Goal: Transaction & Acquisition: Purchase product/service

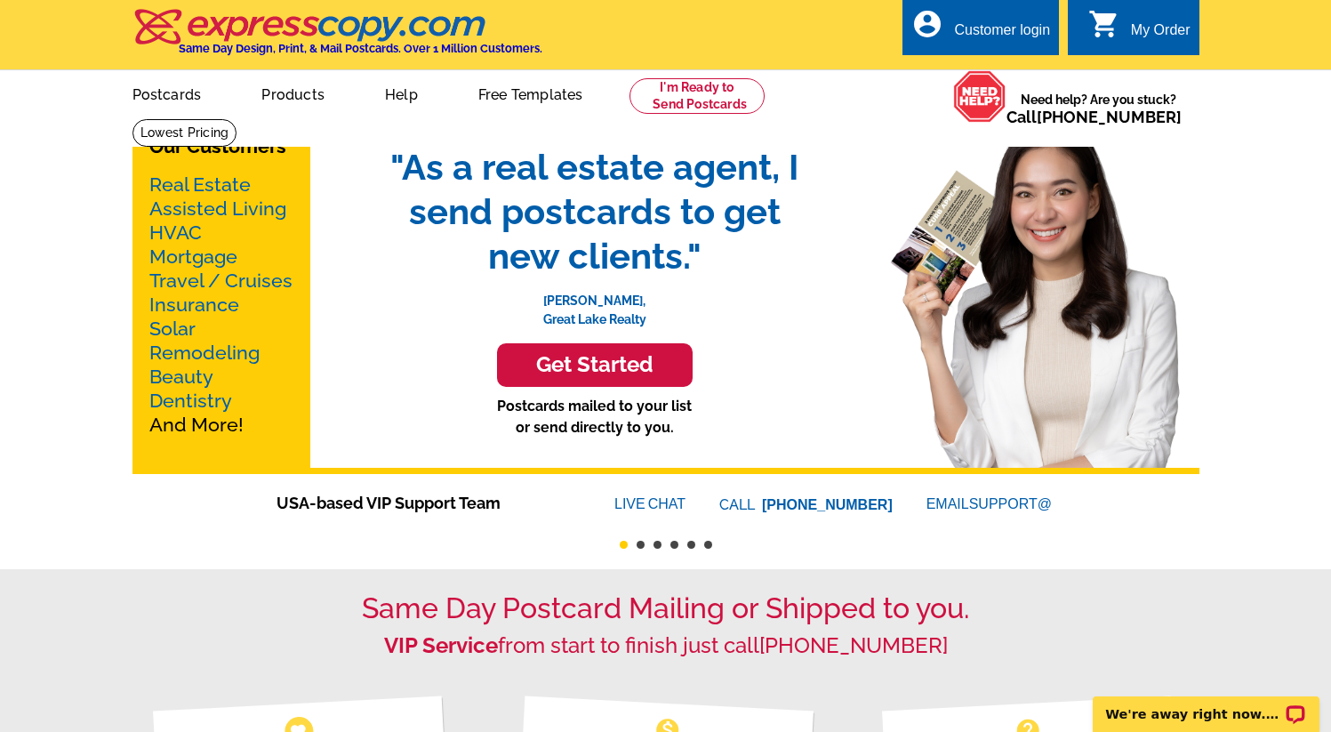
click at [214, 187] on link "Real Estate" at bounding box center [199, 184] width 101 height 22
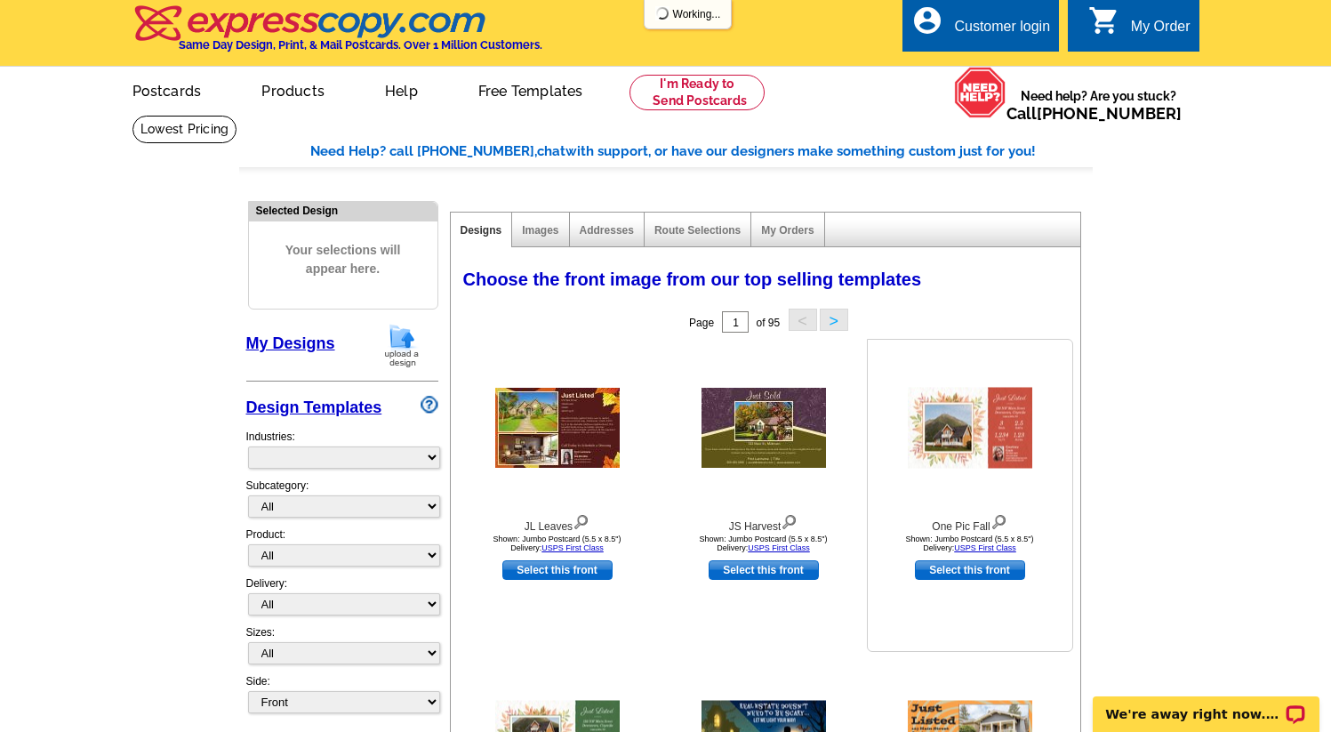
select select "785"
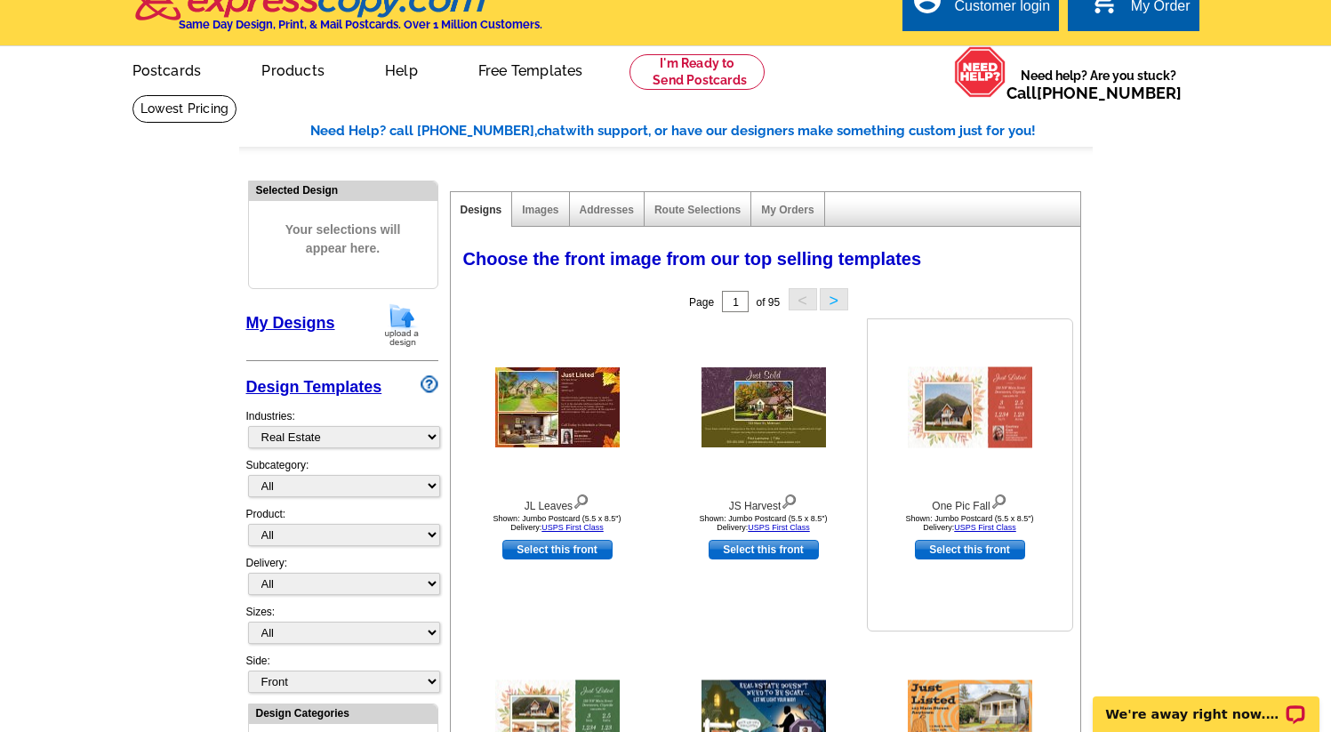
scroll to position [70, 0]
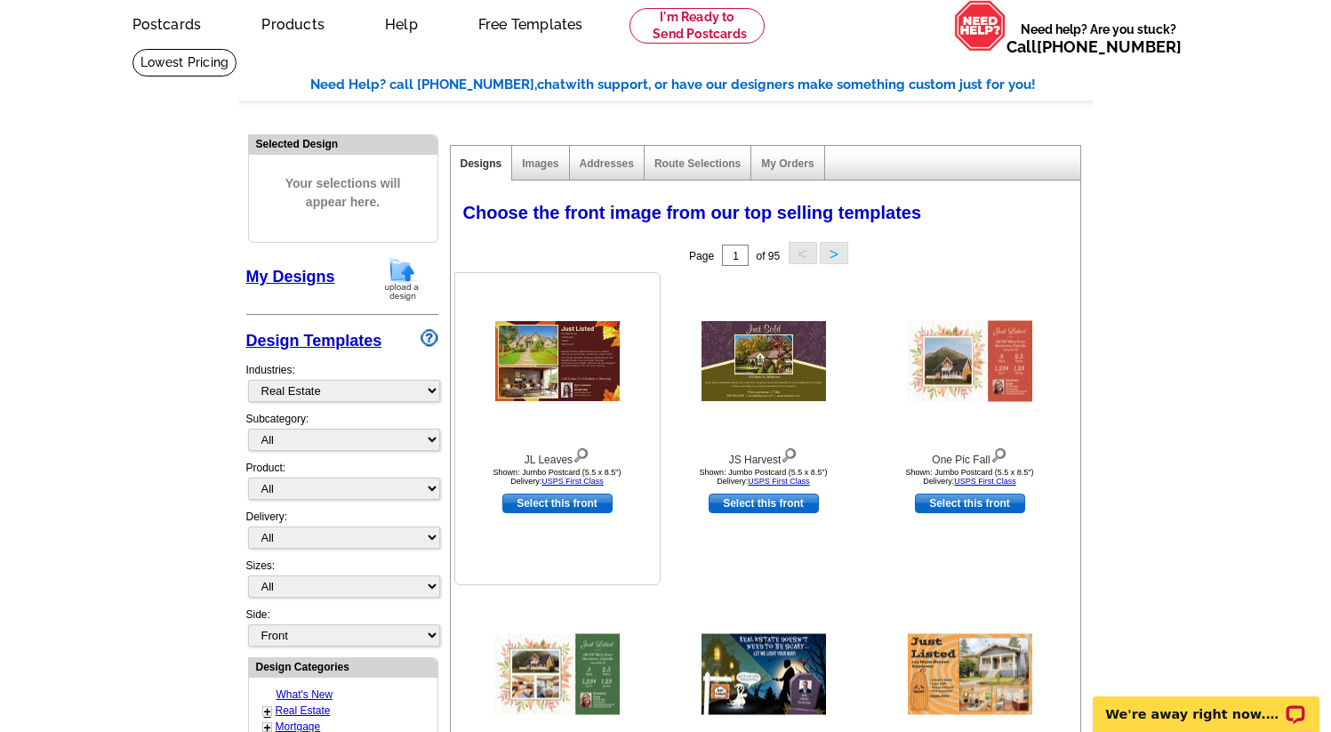
click at [581, 373] on img at bounding box center [557, 361] width 124 height 80
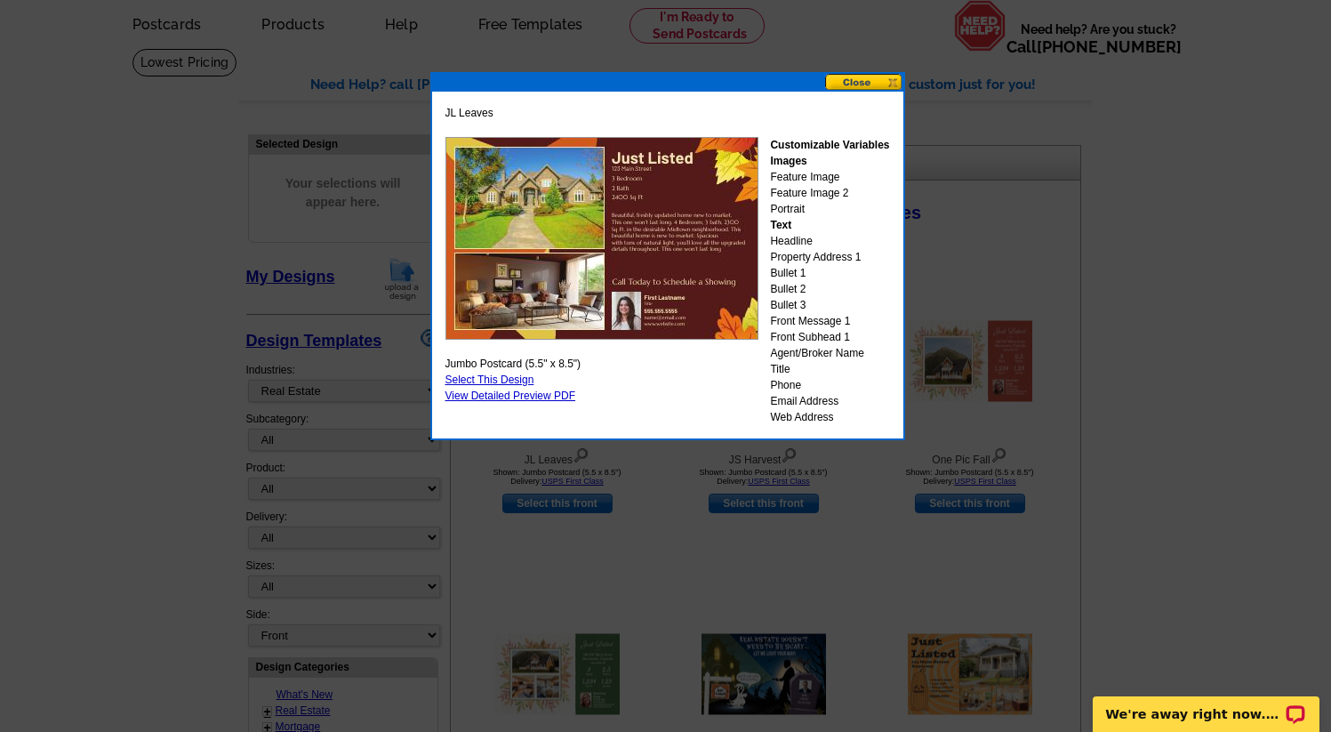
click at [884, 80] on button at bounding box center [864, 82] width 78 height 17
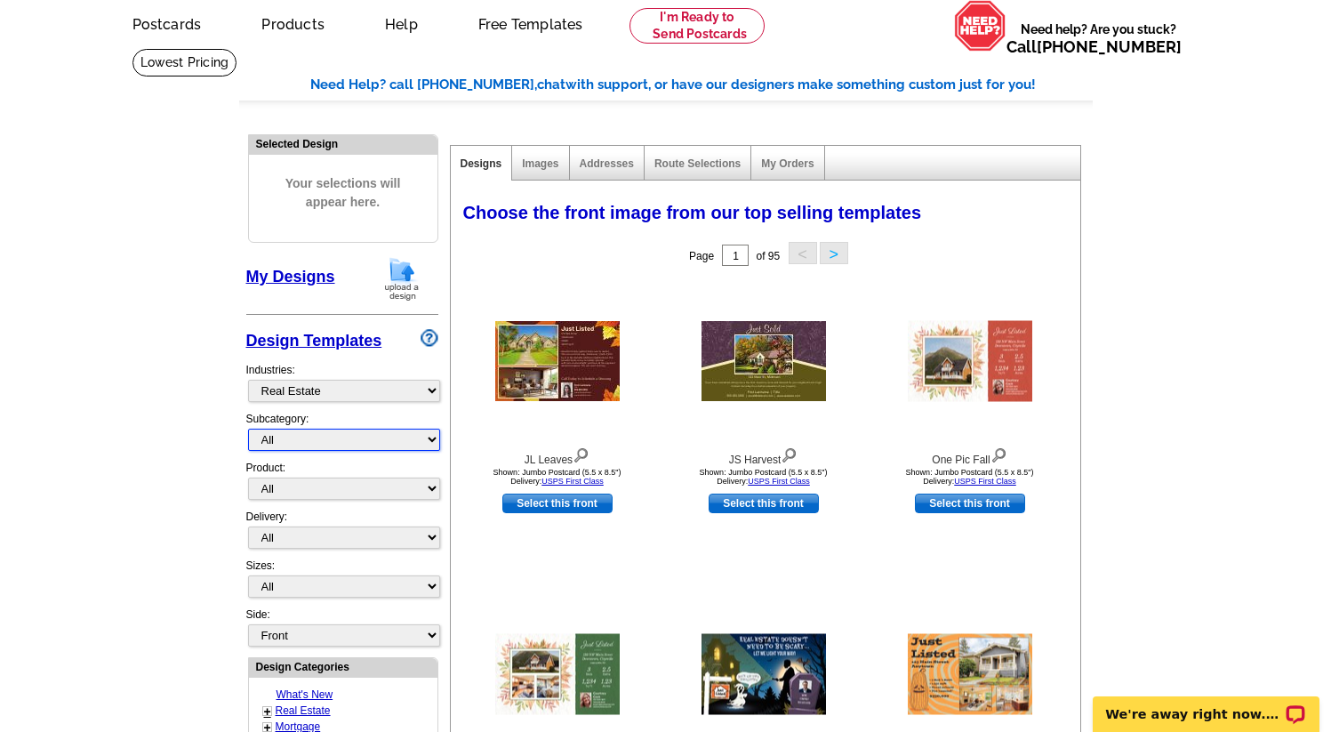
click at [424, 433] on select "All RE/MAX® Referrals [PERSON_NAME]® Berkshire Hathaway Home Services Century 2…" at bounding box center [344, 440] width 192 height 22
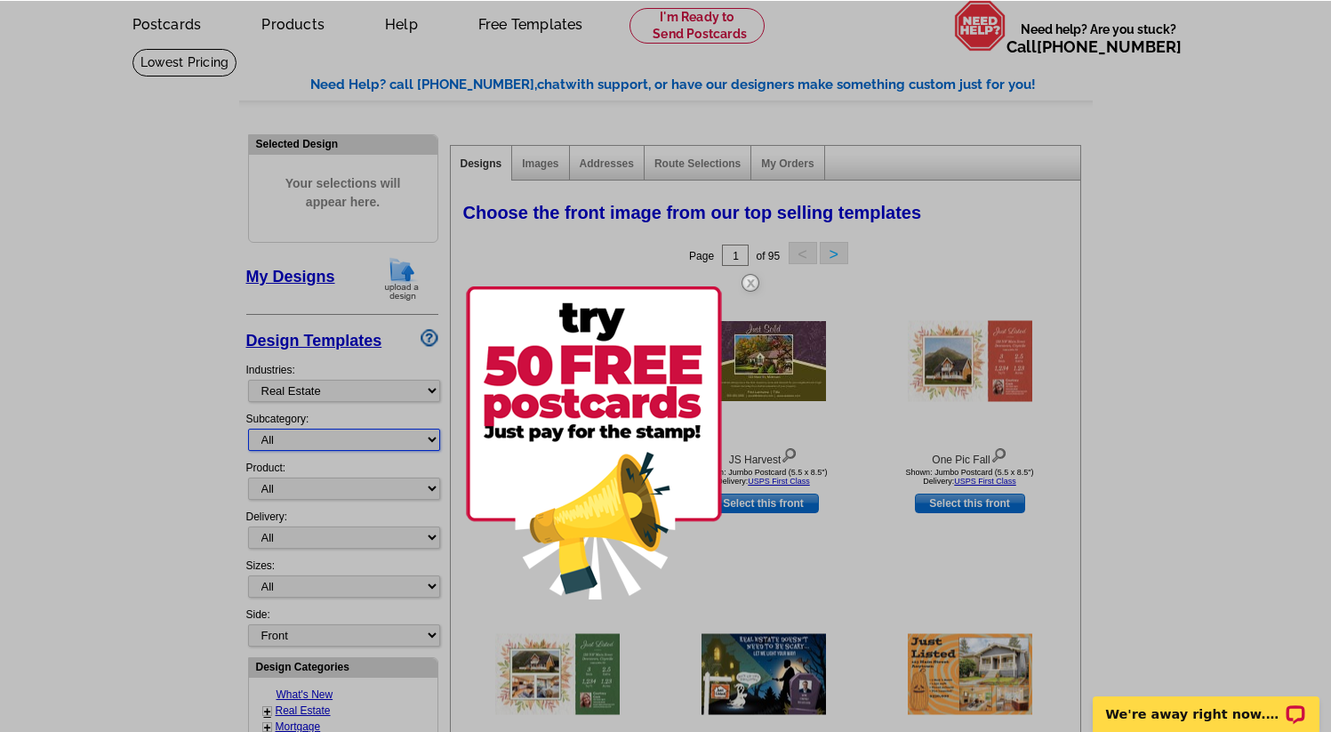
select select "1208"
click at [248, 429] on select "All RE/MAX® Referrals [PERSON_NAME]® Berkshire Hathaway Home Services Century 2…" at bounding box center [344, 440] width 192 height 22
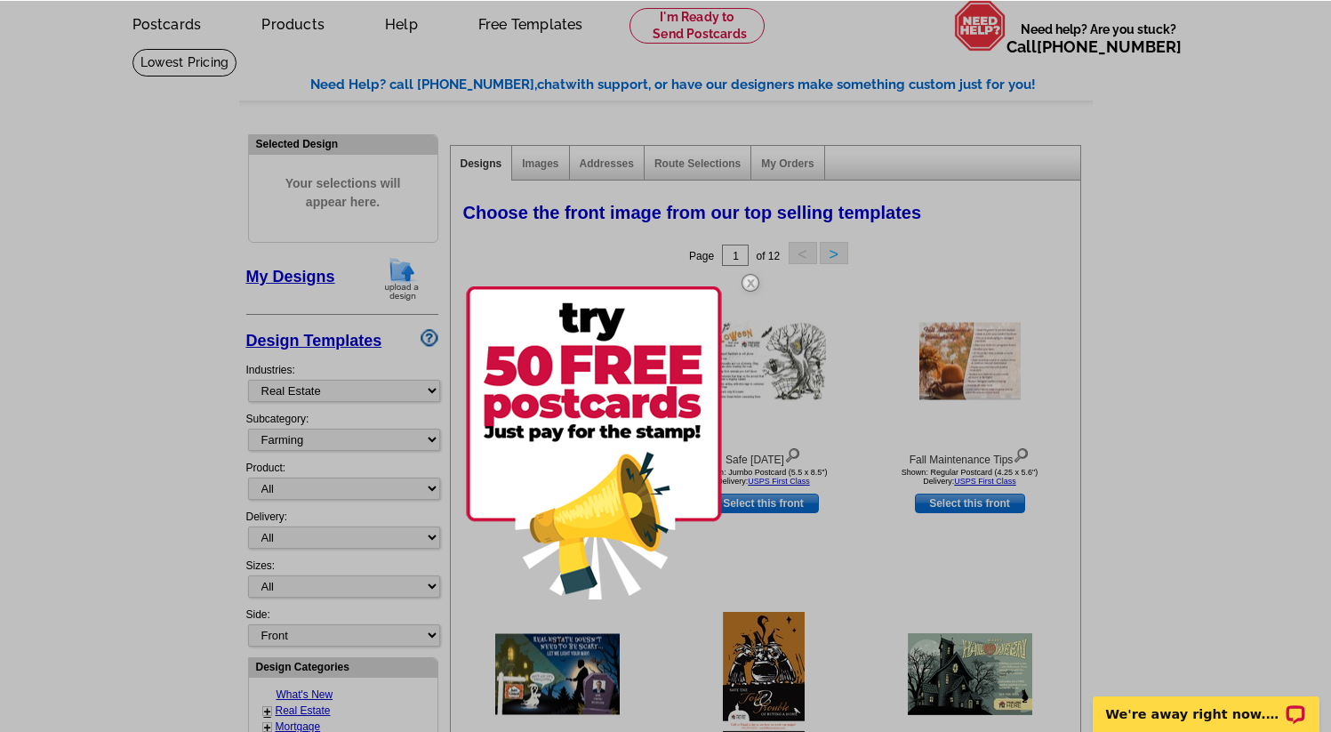
click at [751, 279] on img at bounding box center [751, 283] width 52 height 52
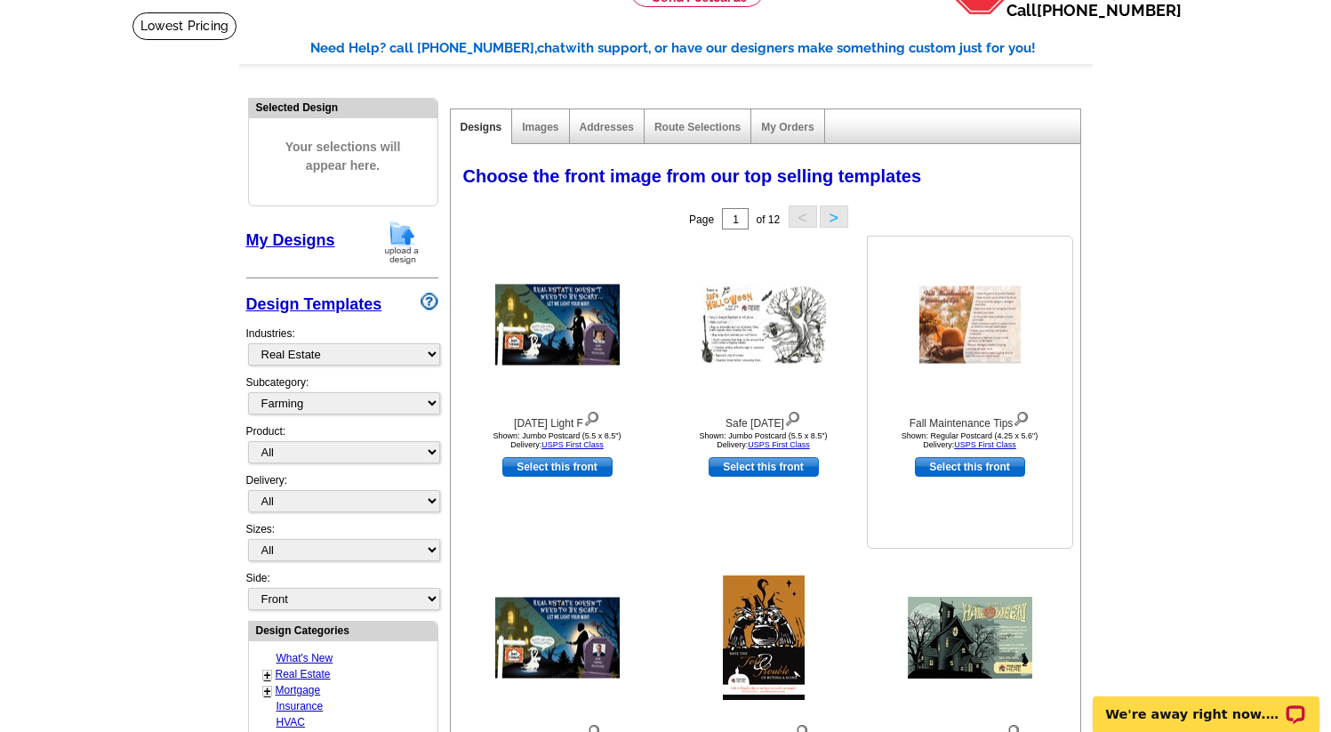
scroll to position [89, 0]
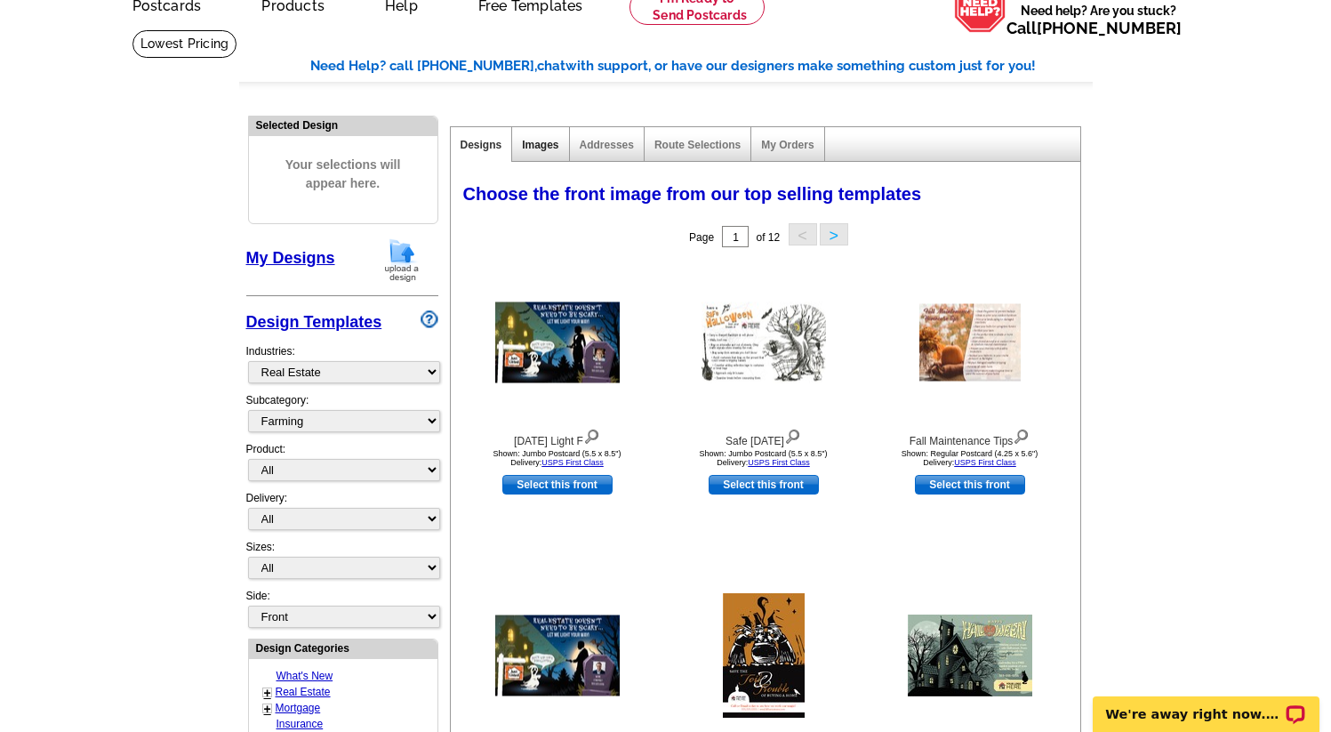
click at [545, 140] on link "Images" at bounding box center [540, 145] width 36 height 12
click at [612, 142] on link "Addresses" at bounding box center [607, 145] width 54 height 12
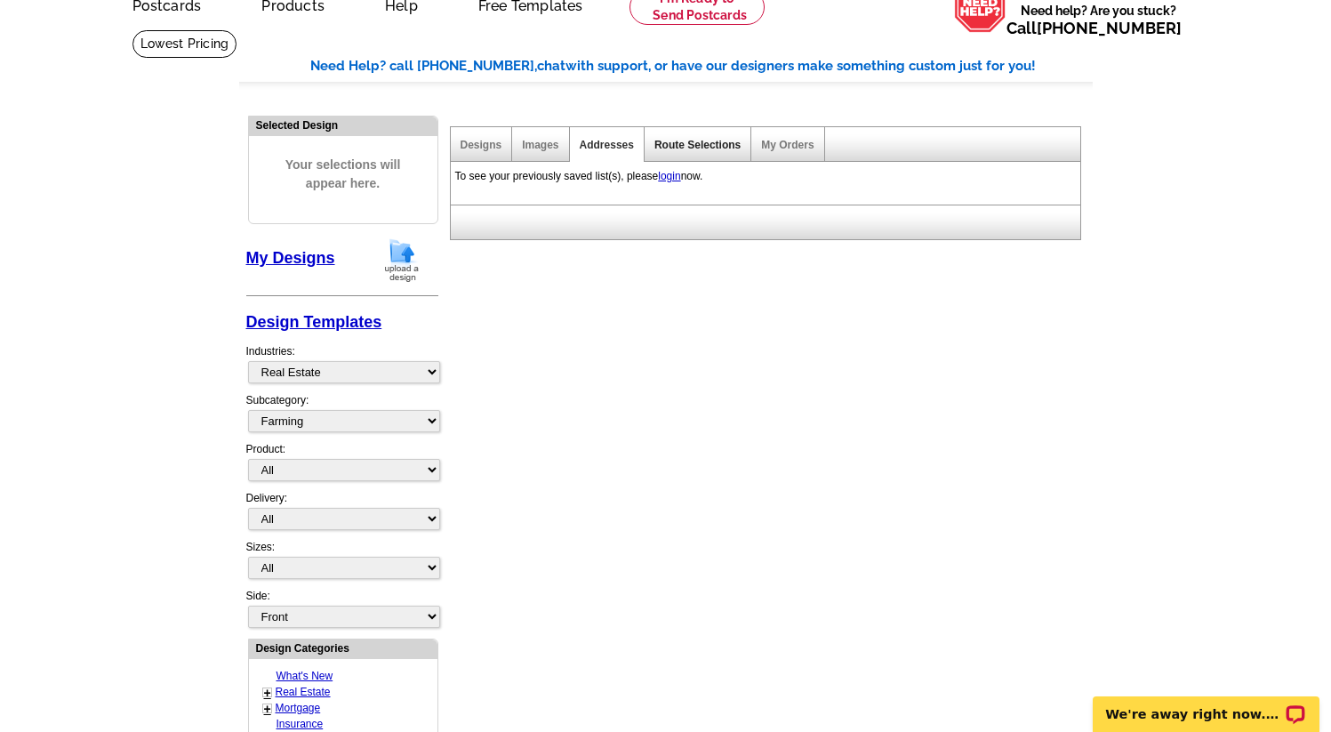
click at [714, 139] on link "Route Selections" at bounding box center [697, 145] width 86 height 12
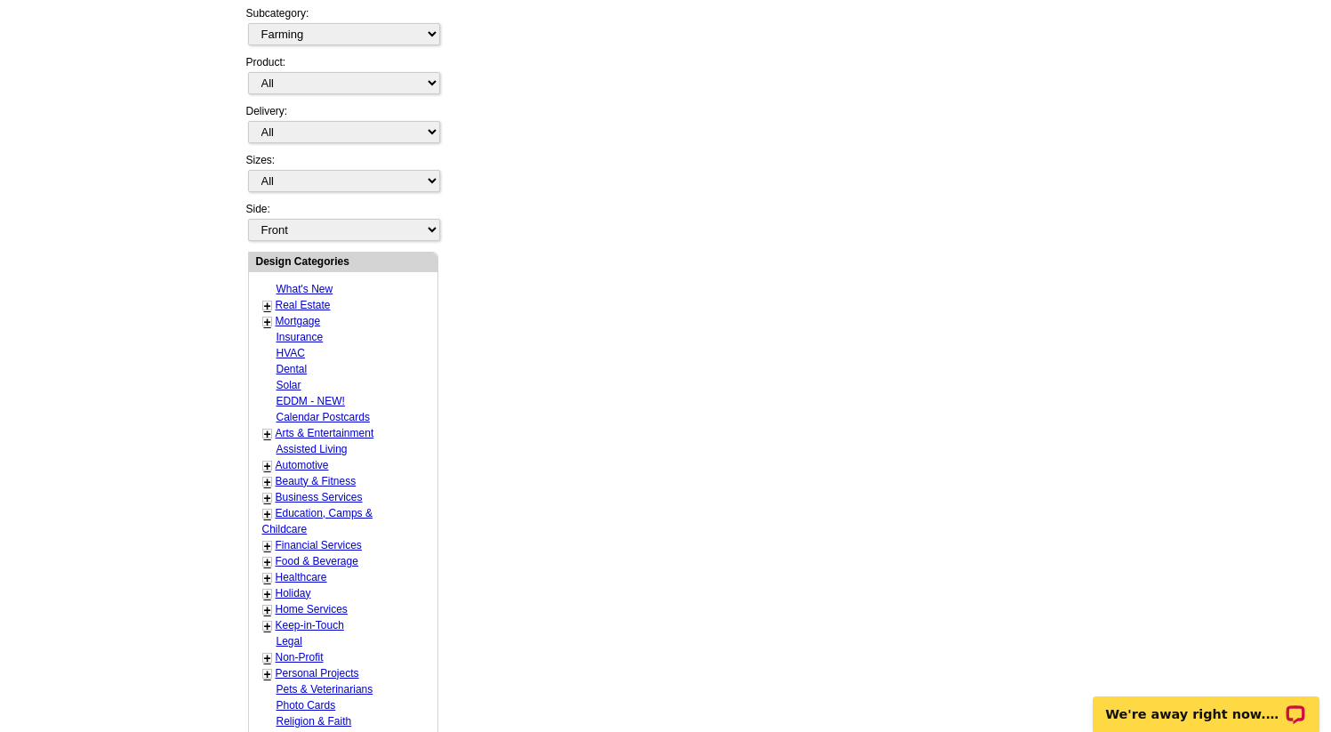
scroll to position [0, 0]
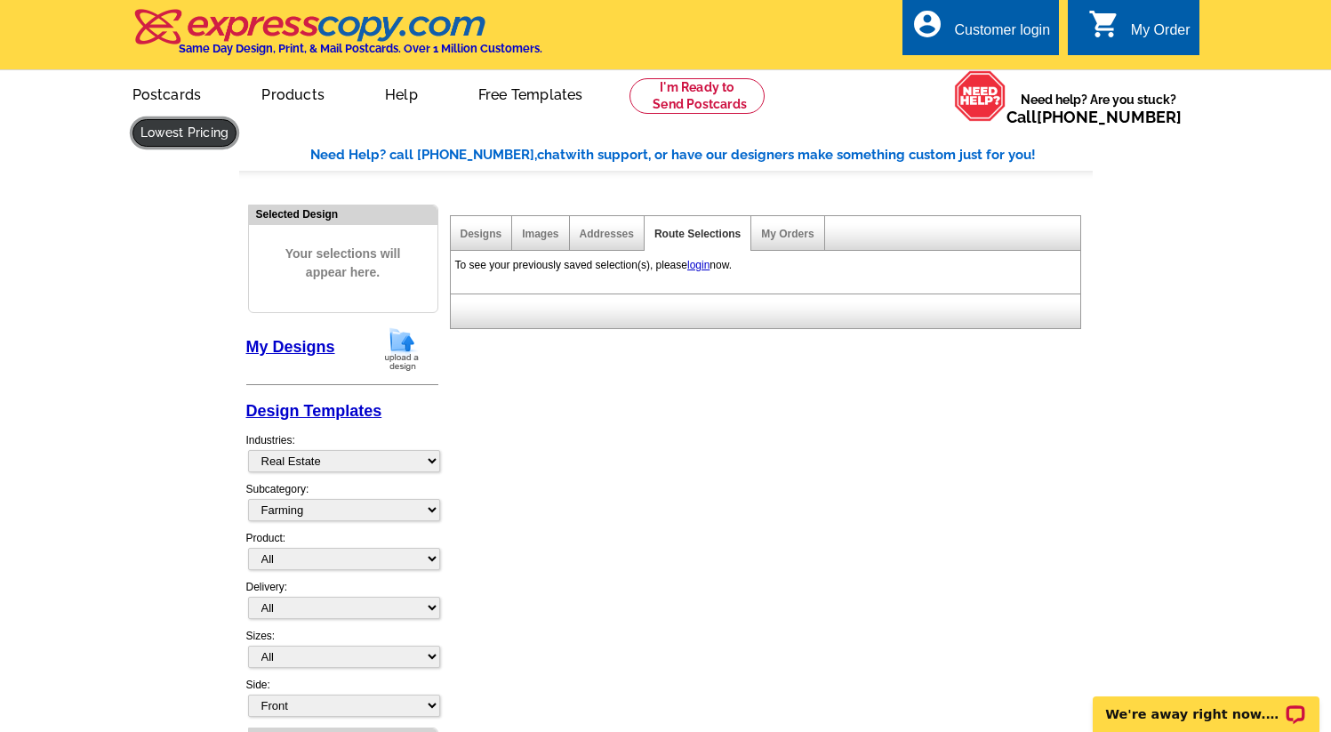
click at [237, 119] on link at bounding box center [184, 133] width 105 height 28
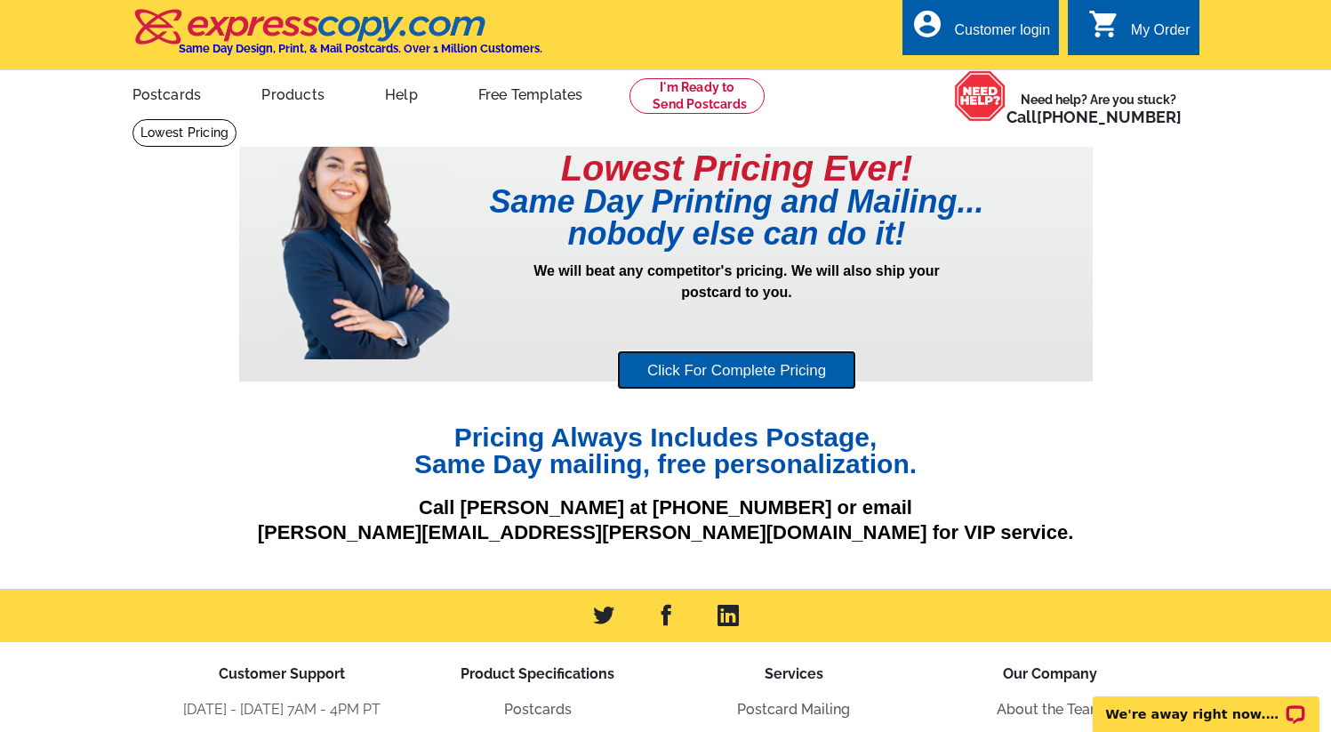
click at [750, 373] on link "Click For Complete Pricing" at bounding box center [736, 370] width 239 height 40
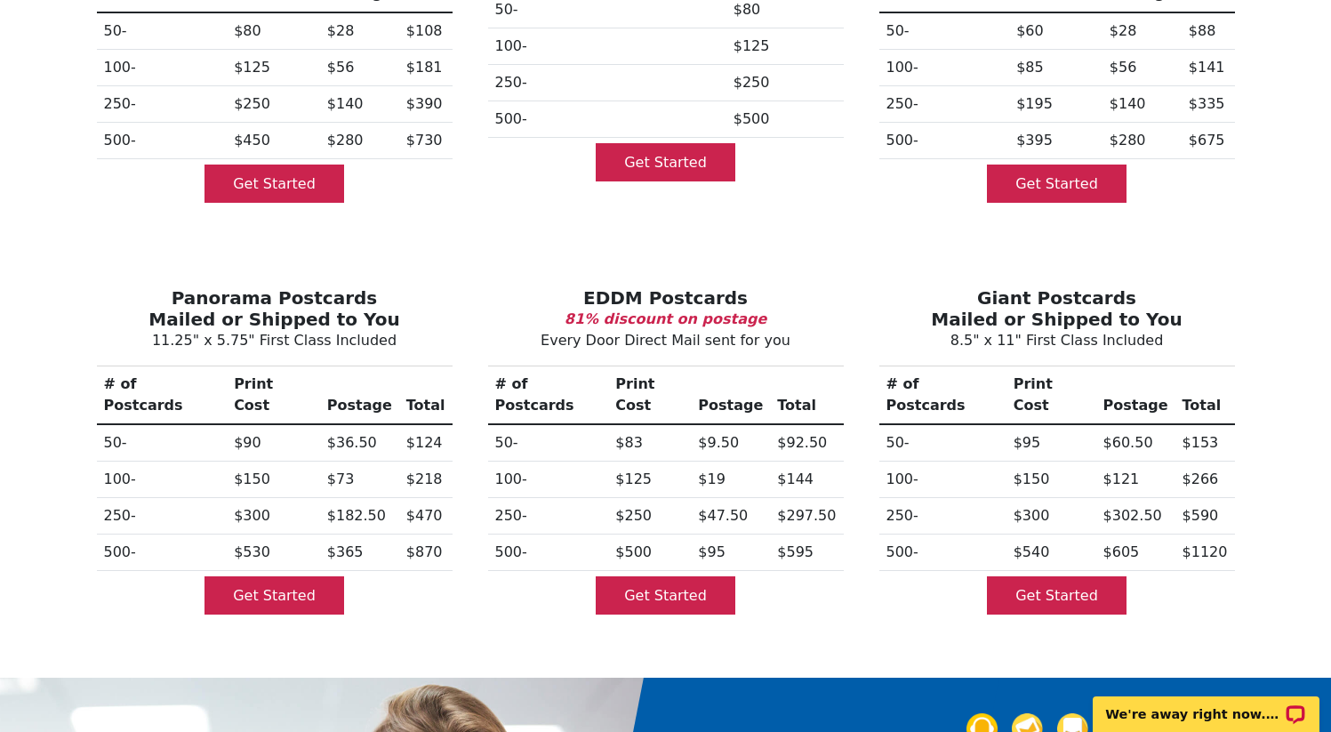
scroll to position [271, 0]
